Goal: Task Accomplishment & Management: Use online tool/utility

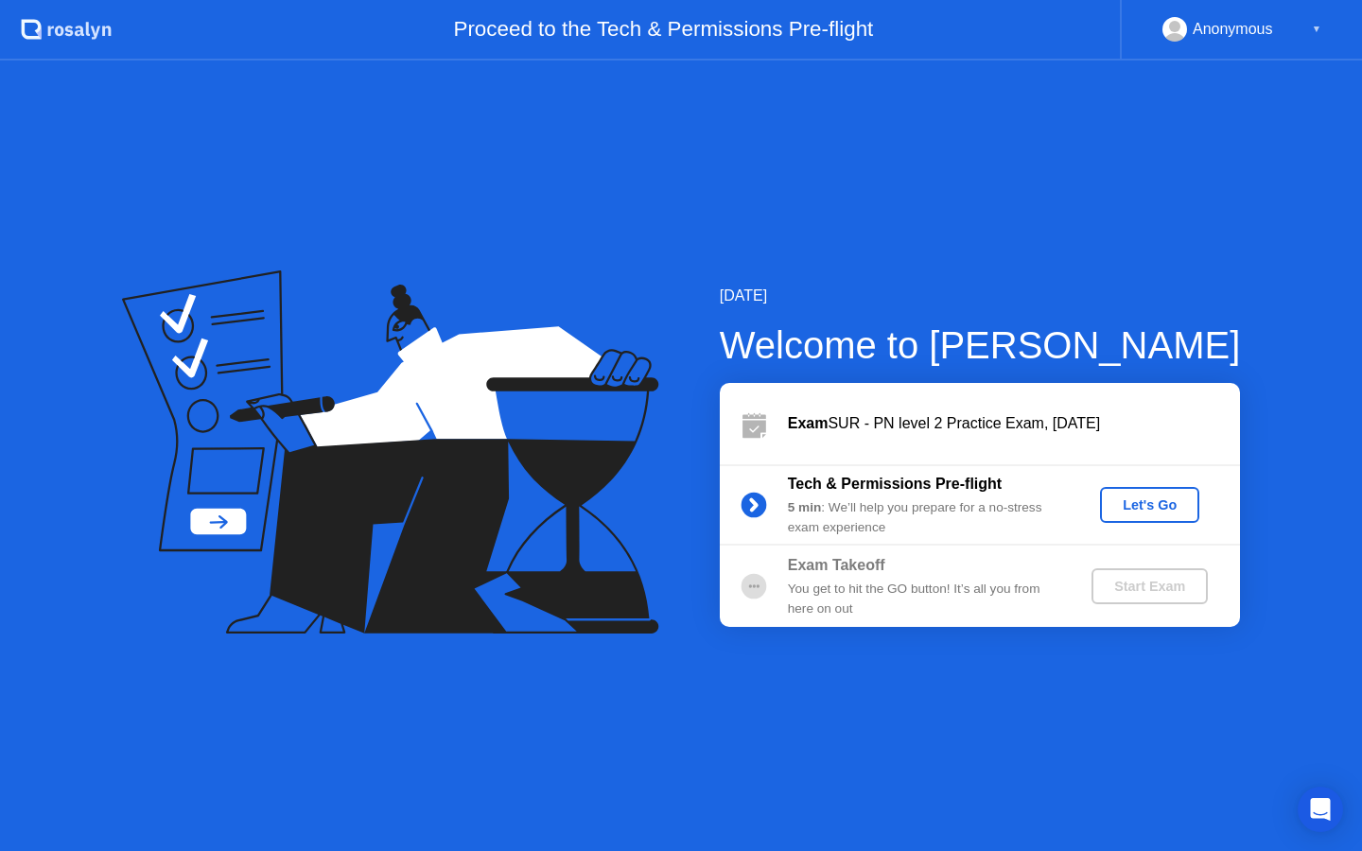
click at [1121, 507] on div "Let's Go" at bounding box center [1149, 504] width 84 height 15
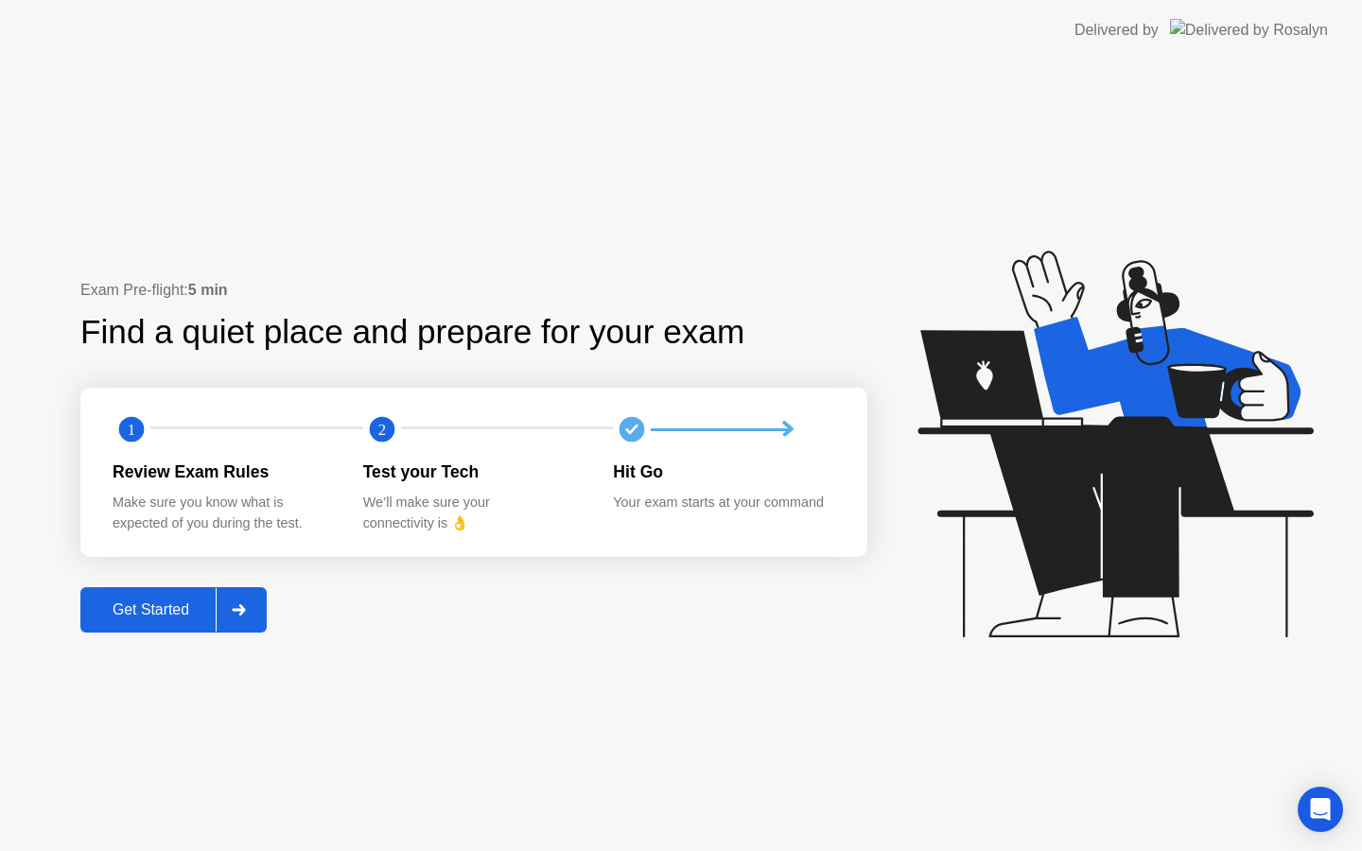
click at [159, 616] on div "Get Started" at bounding box center [151, 609] width 130 height 17
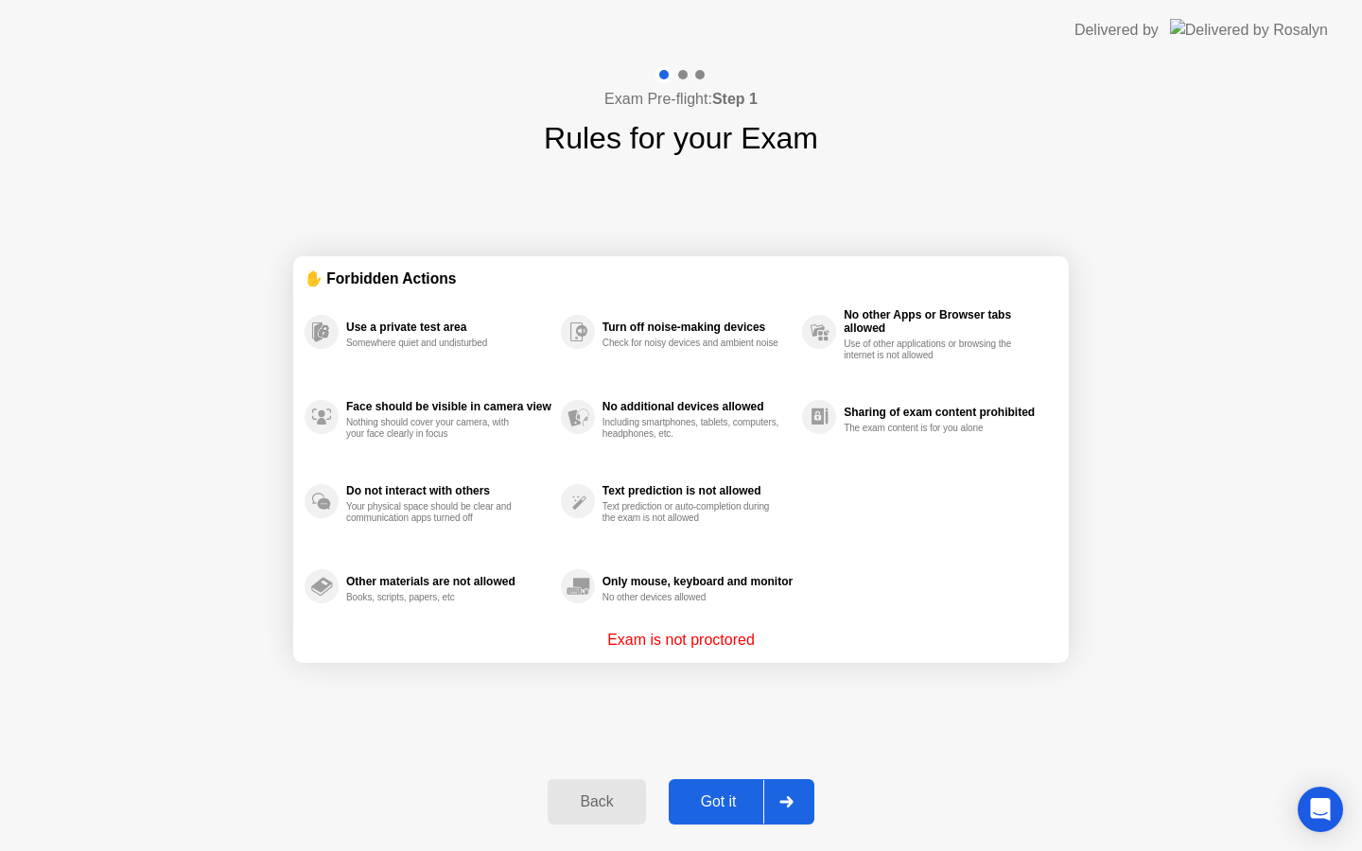
click at [737, 803] on div "Got it" at bounding box center [718, 801] width 89 height 17
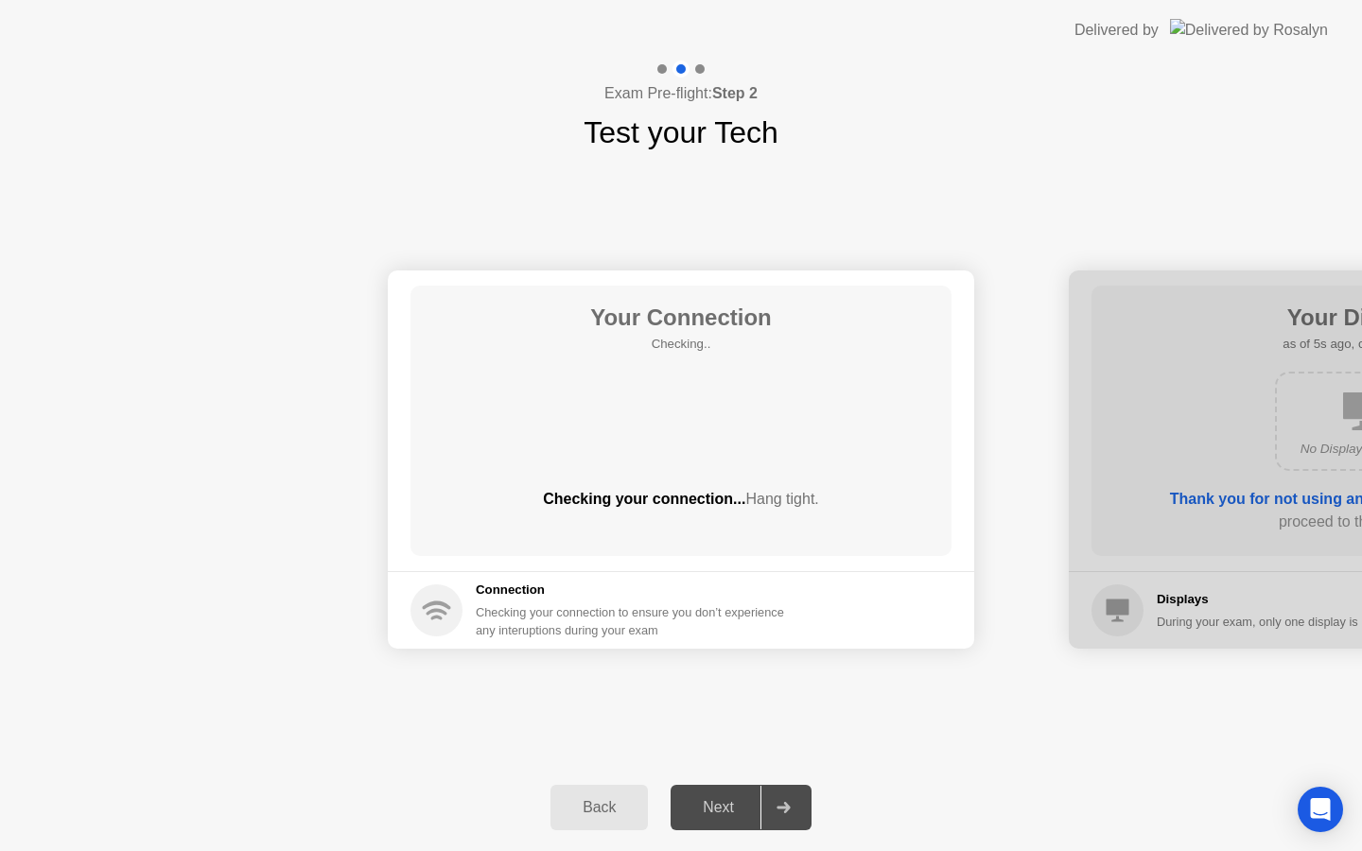
click at [613, 805] on div "Back" at bounding box center [599, 807] width 86 height 17
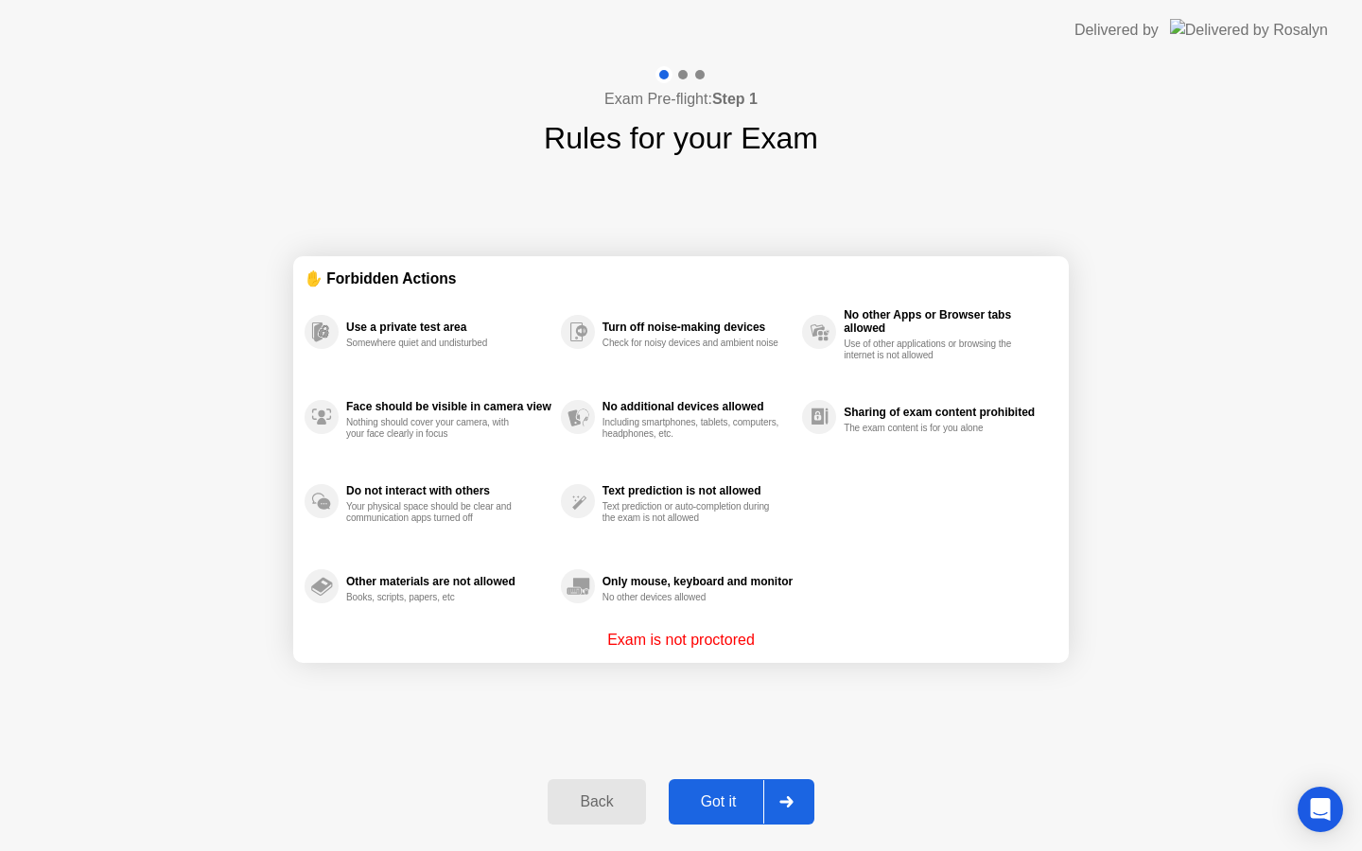
click at [700, 812] on button "Got it" at bounding box center [742, 801] width 146 height 45
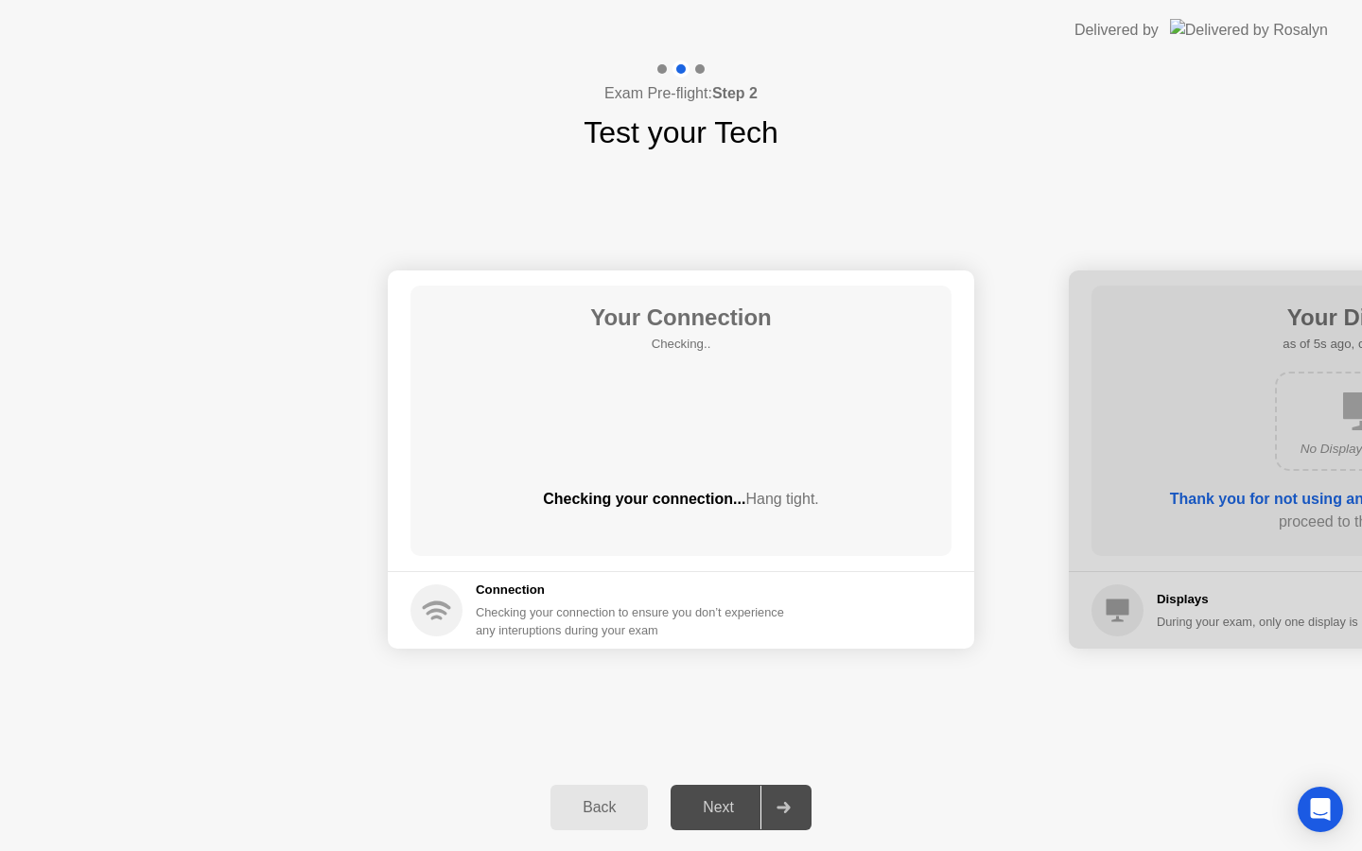
click at [700, 806] on div "Next" at bounding box center [718, 807] width 84 height 17
click at [594, 789] on button "Back" at bounding box center [598, 807] width 97 height 45
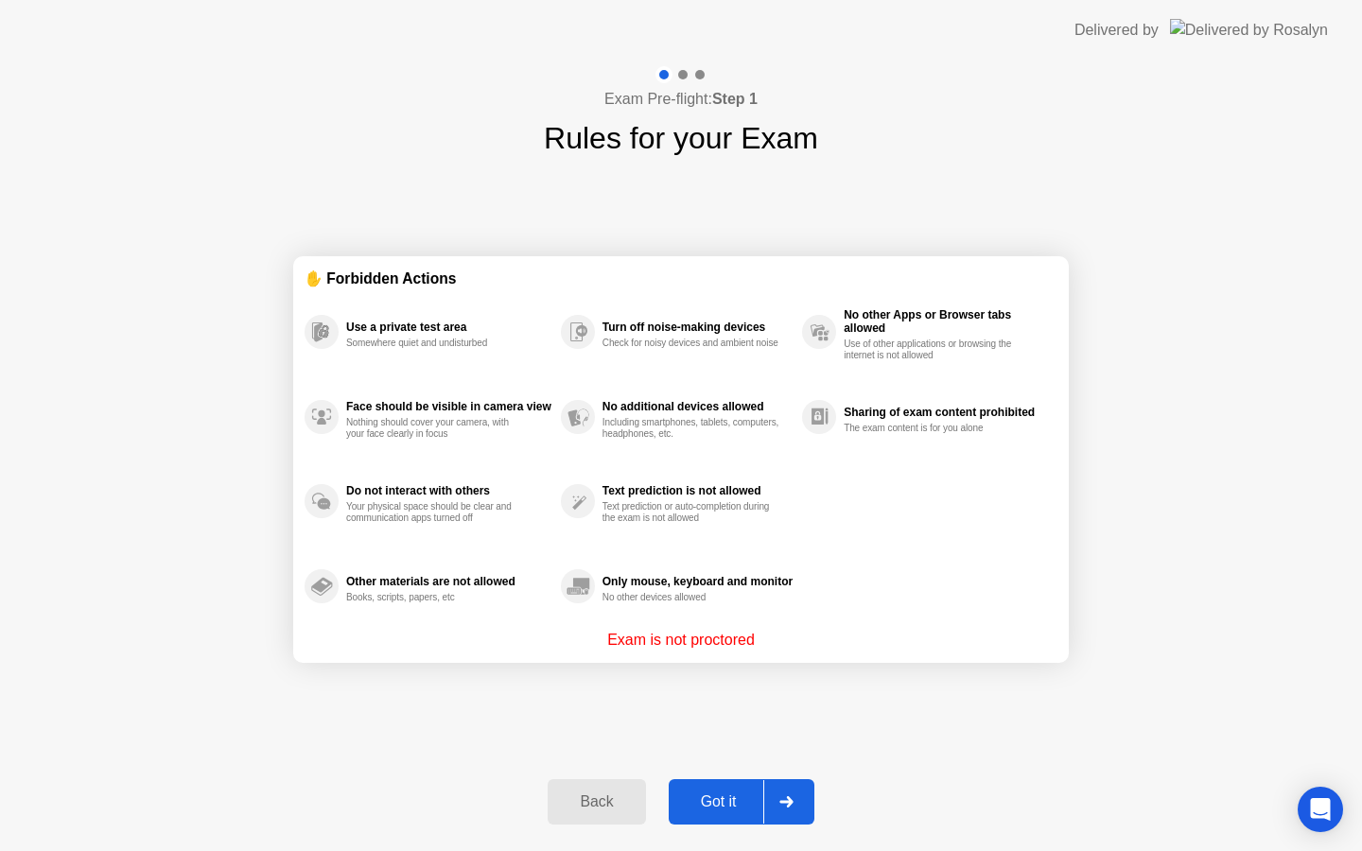
click at [693, 805] on div "Got it" at bounding box center [718, 801] width 89 height 17
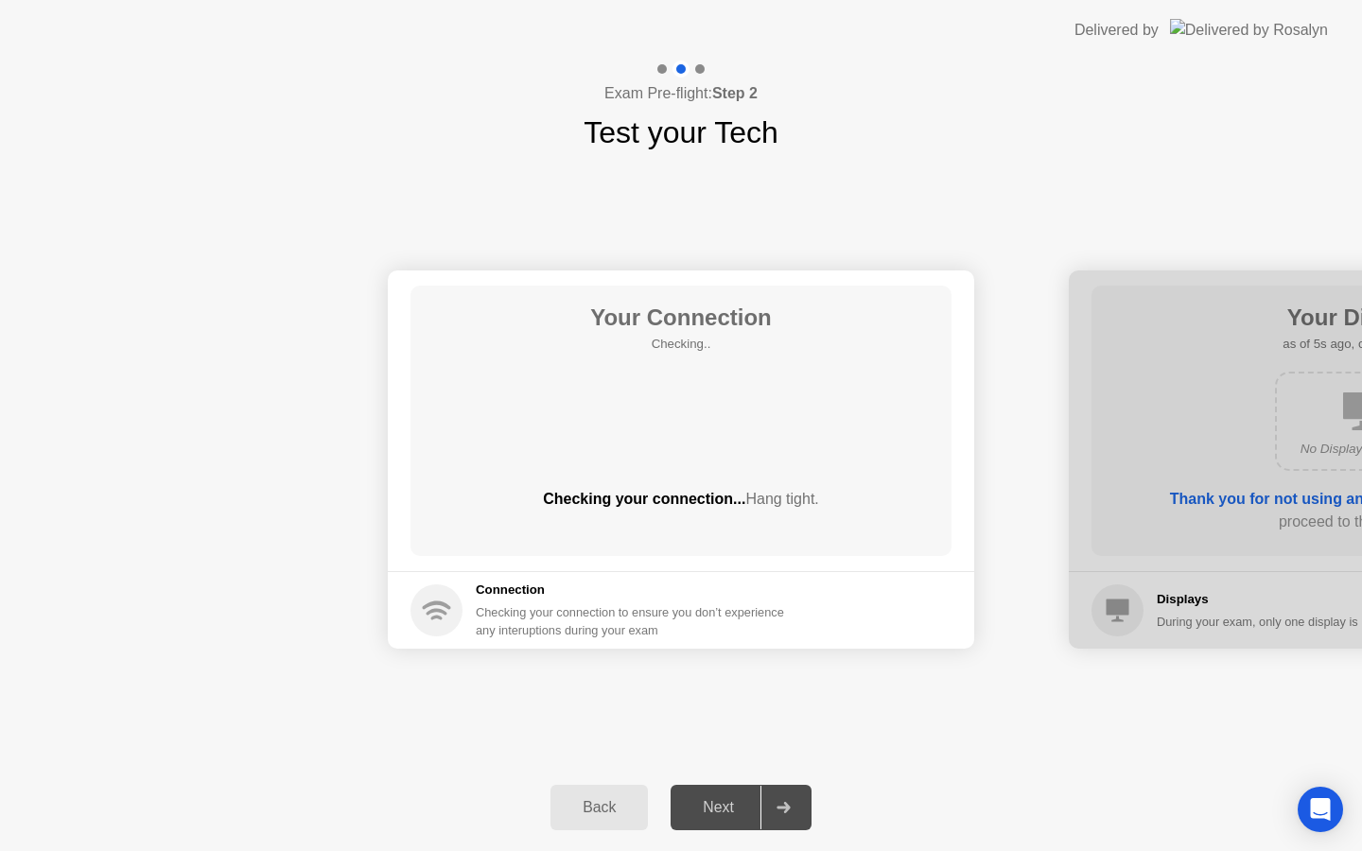
click at [848, 698] on div "Your Connection Checking.. Checking your connection... Hang tight. Connection C…" at bounding box center [681, 459] width 1362 height 609
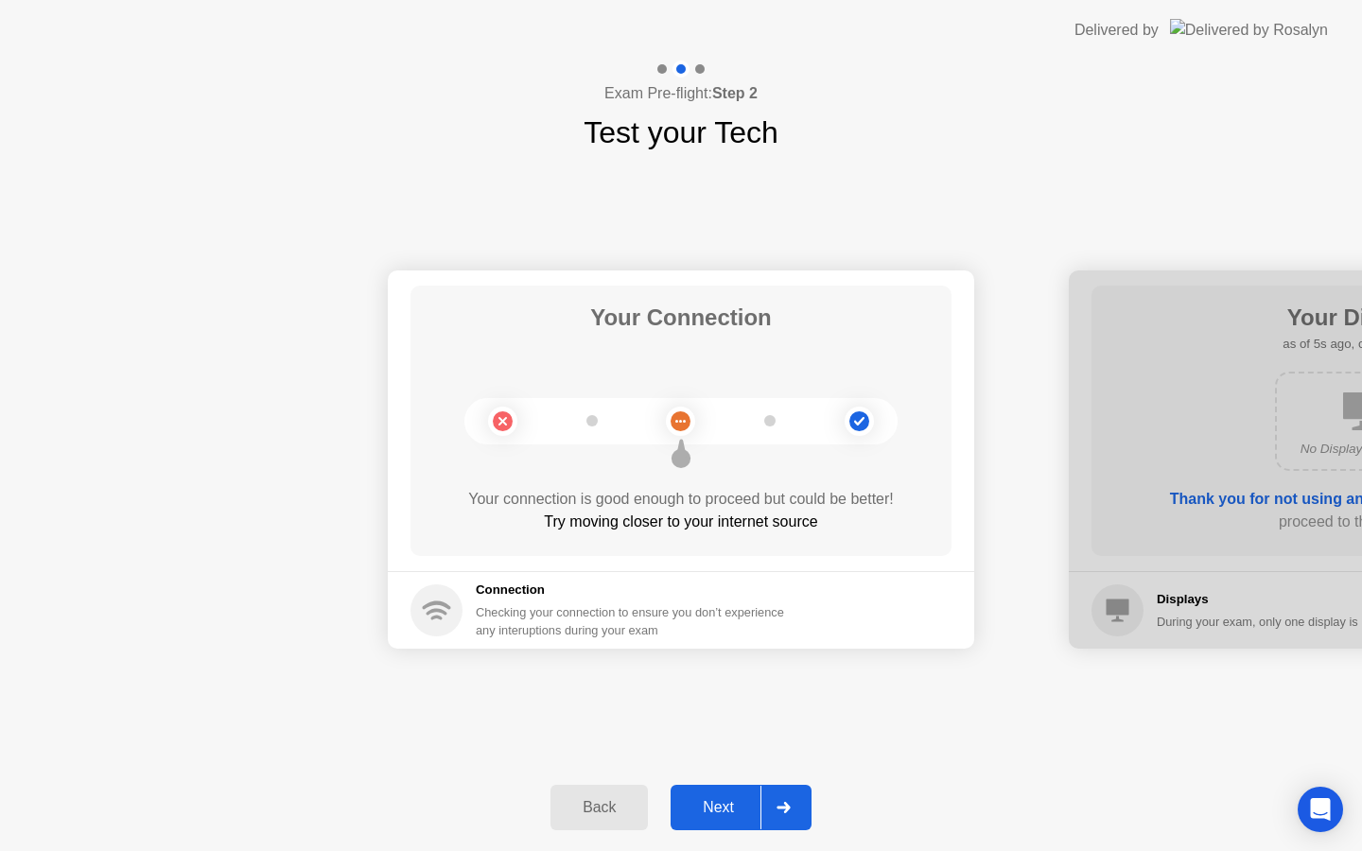
click at [725, 807] on div "Next" at bounding box center [718, 807] width 84 height 17
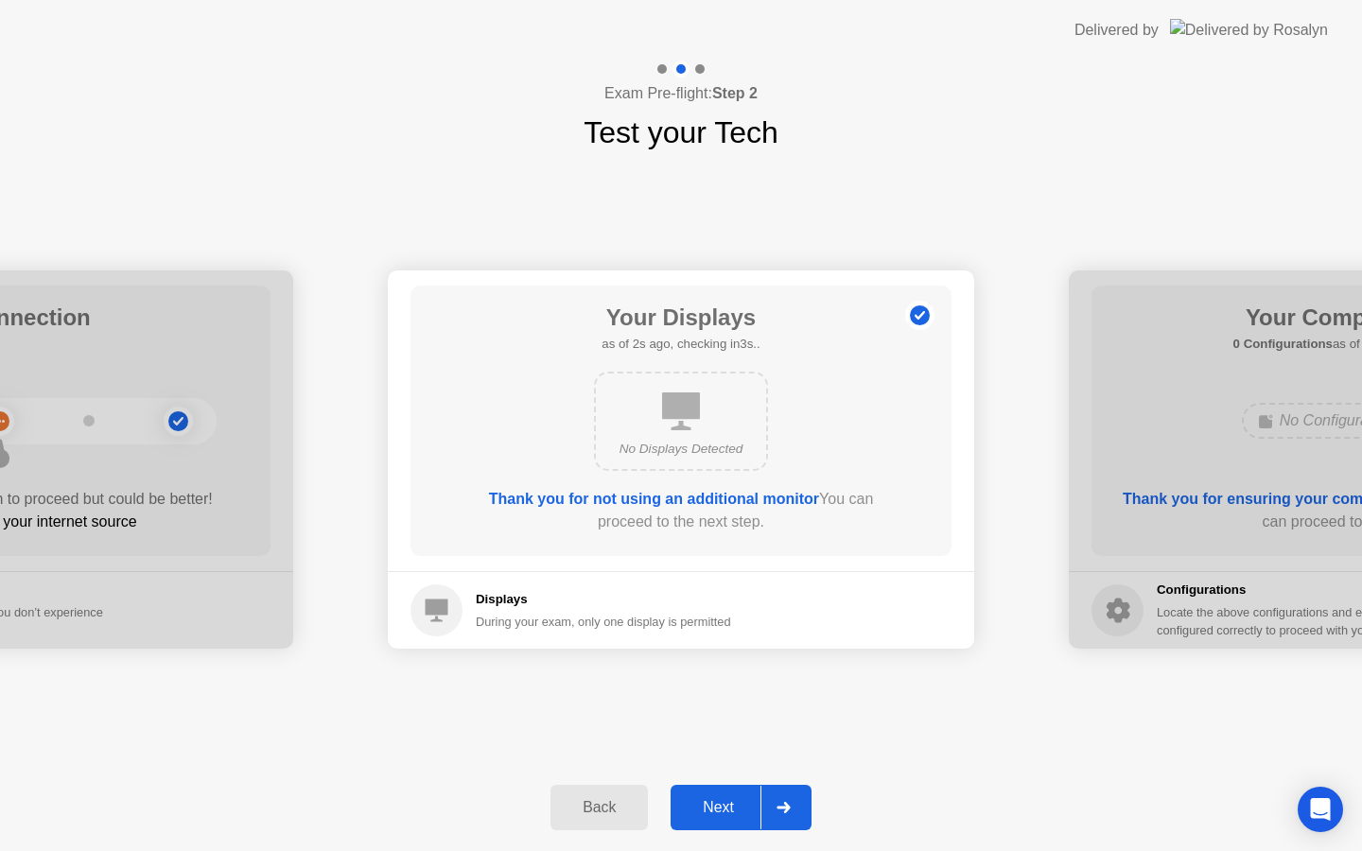
click at [725, 805] on div "Next" at bounding box center [718, 807] width 84 height 17
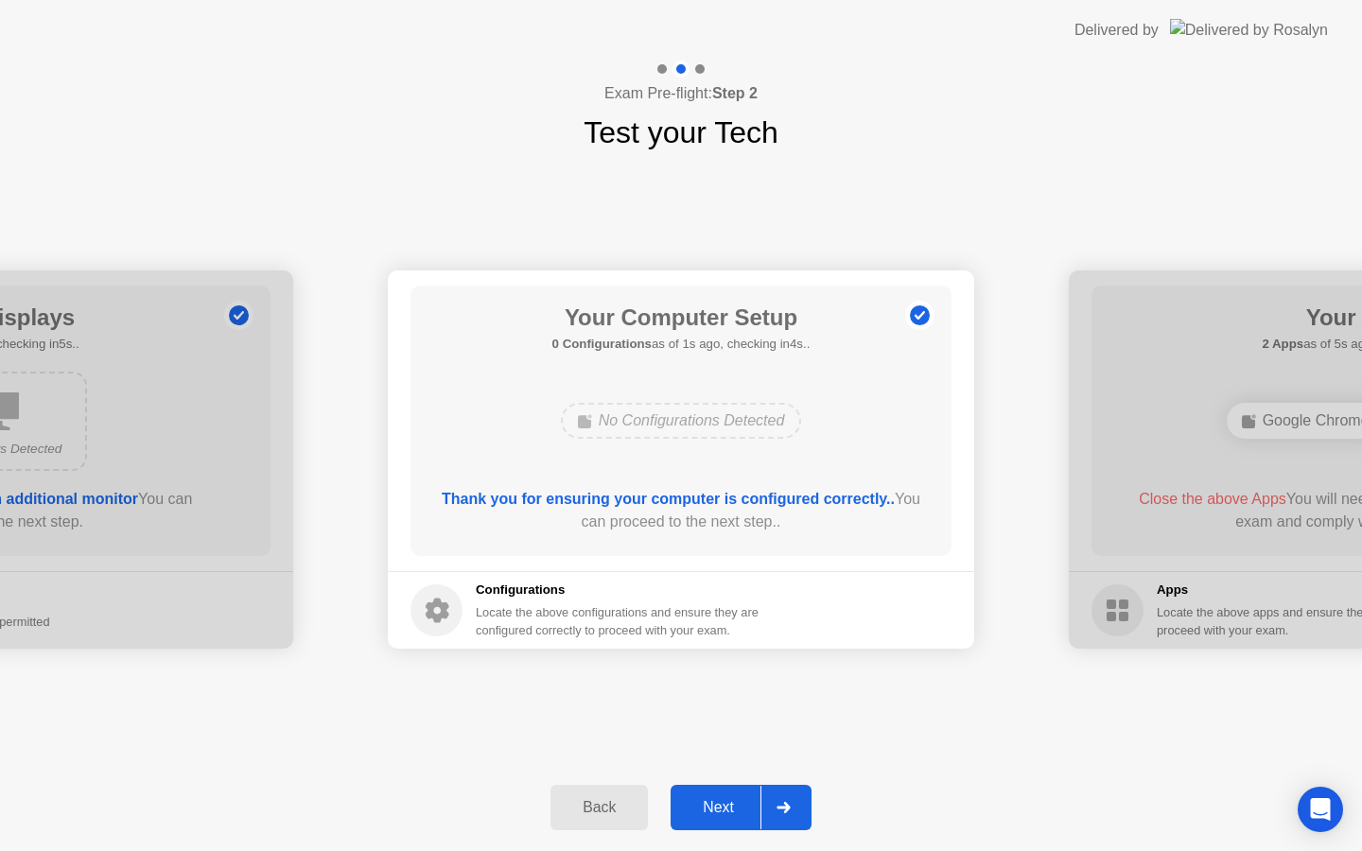
click at [725, 805] on div "Next" at bounding box center [718, 807] width 84 height 17
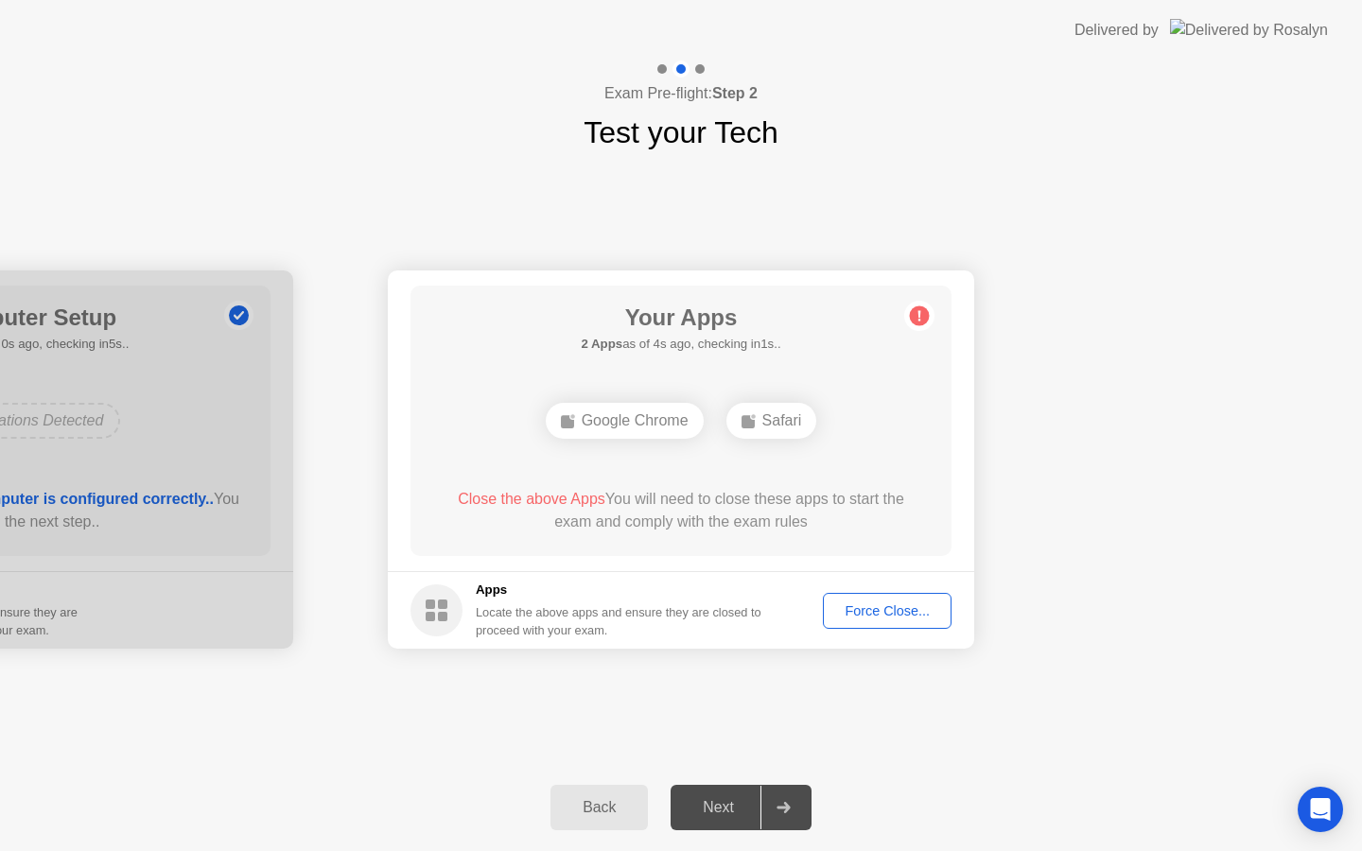
click at [725, 805] on div "Next" at bounding box center [718, 807] width 84 height 17
click at [886, 603] on div "Force Close..." at bounding box center [886, 610] width 115 height 15
click at [875, 604] on div "Force Close..." at bounding box center [886, 610] width 115 height 15
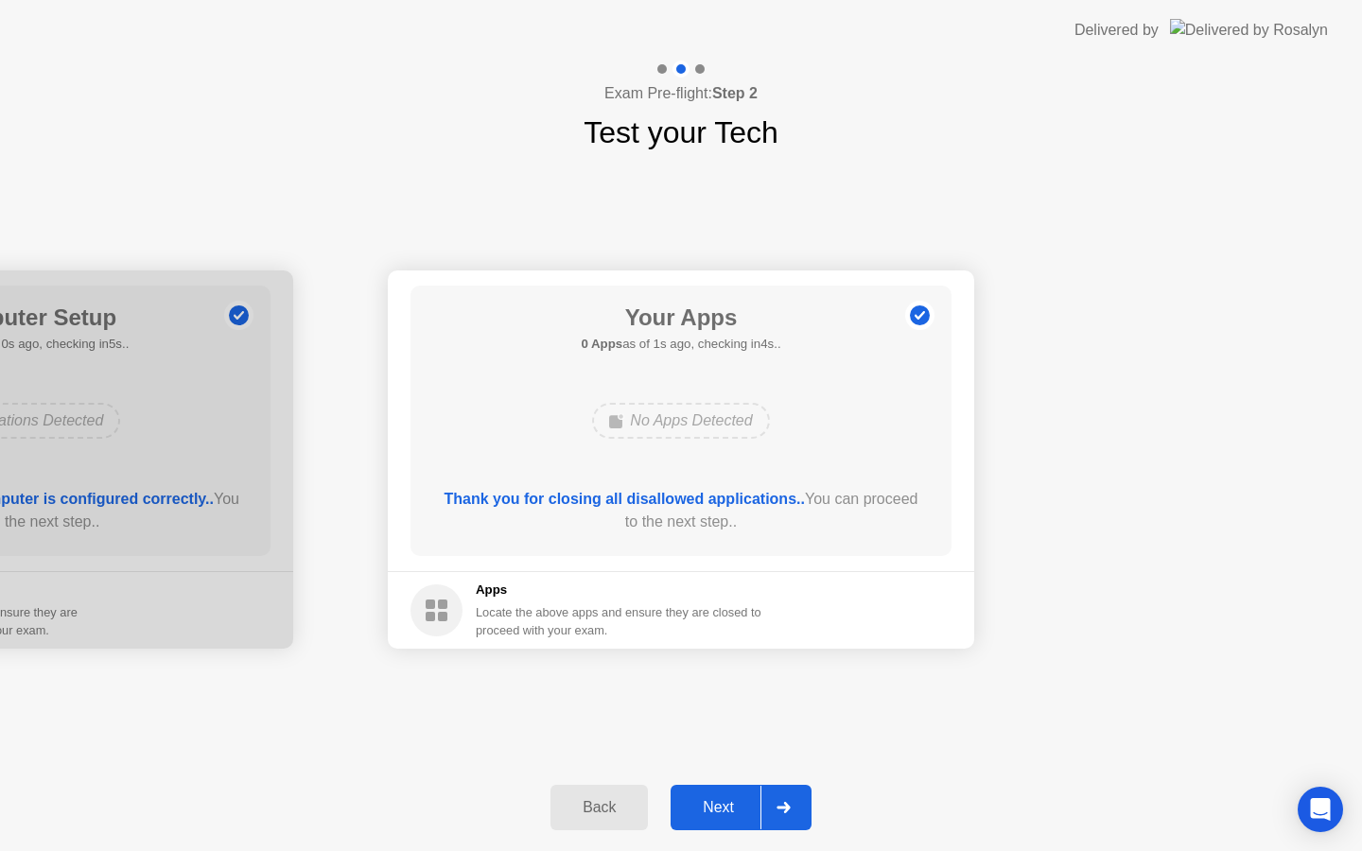
click at [726, 804] on div "Next" at bounding box center [718, 807] width 84 height 17
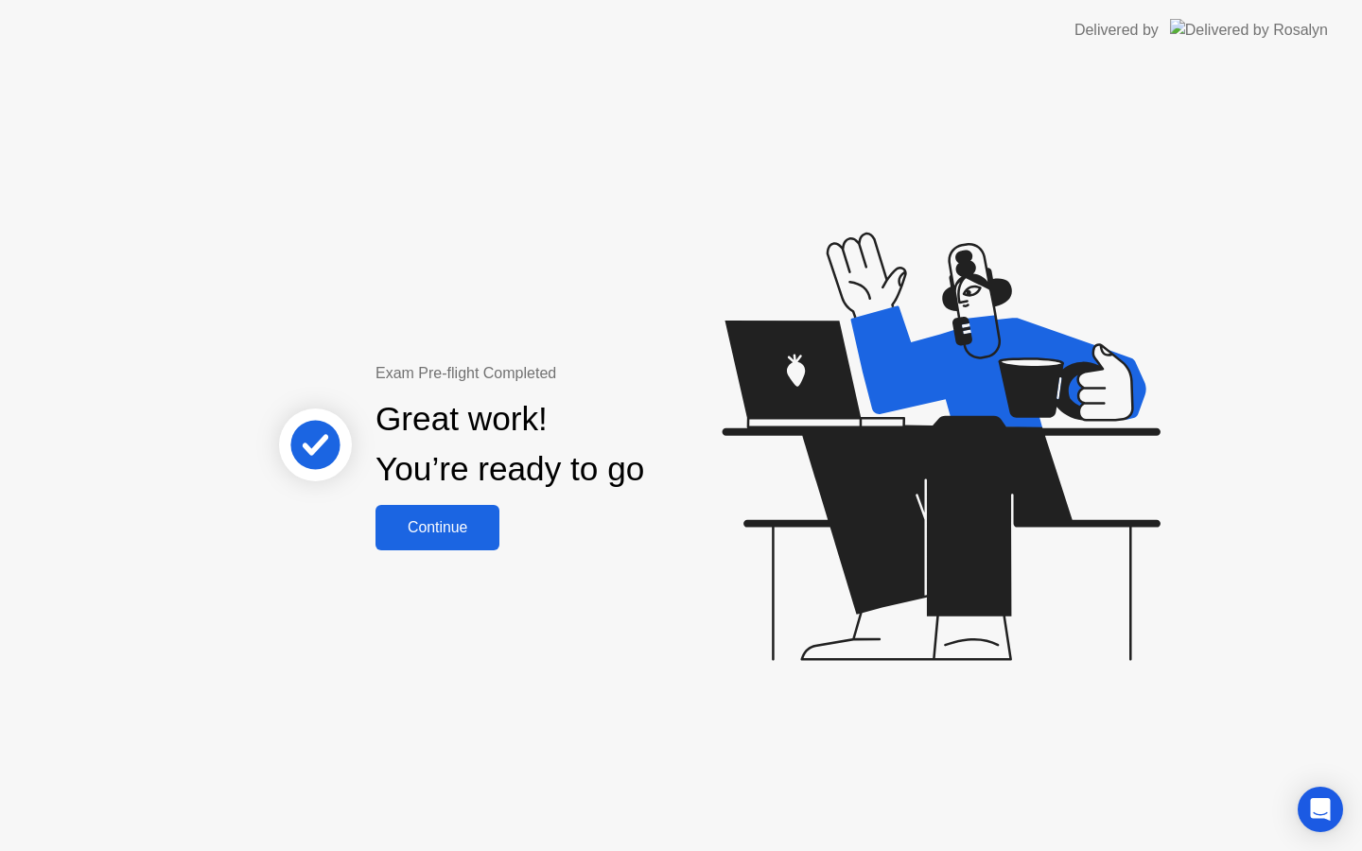
click at [431, 531] on div "Continue" at bounding box center [437, 527] width 113 height 17
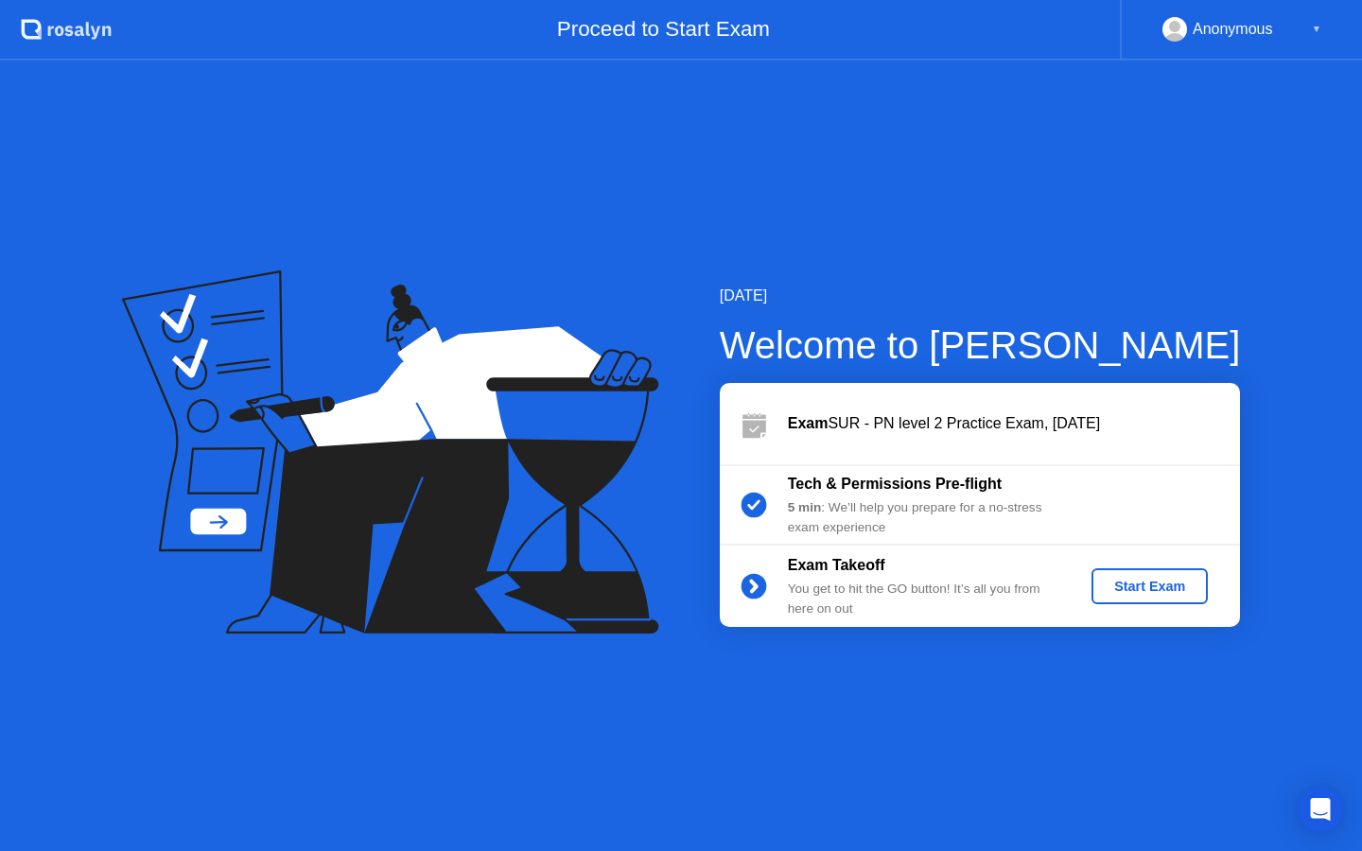
click at [1102, 589] on div "Start Exam" at bounding box center [1149, 586] width 101 height 15
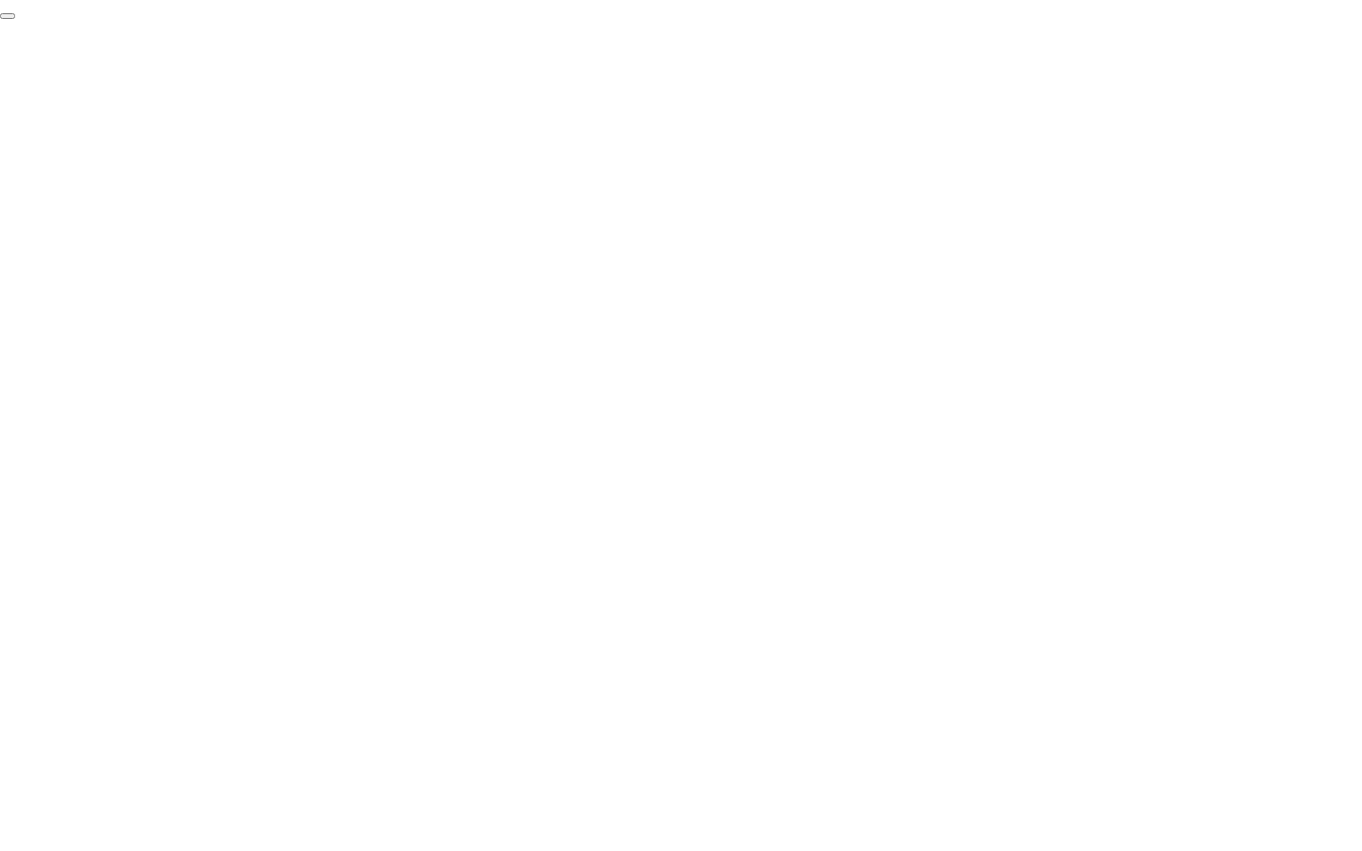
click div "End Proctoring Session"
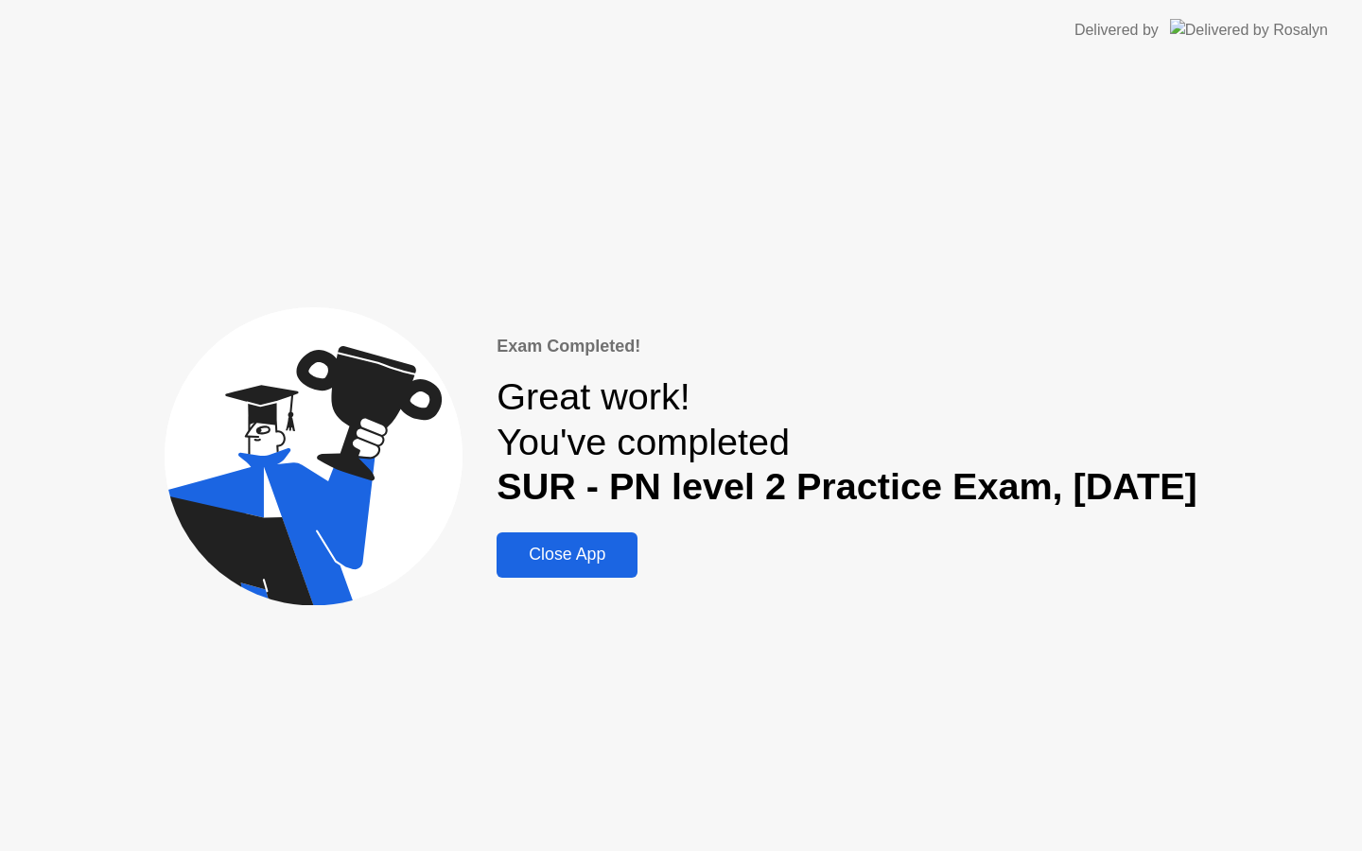
click at [503, 556] on div "Close App" at bounding box center [567, 555] width 130 height 20
